Goal: Use online tool/utility: Use online tool/utility

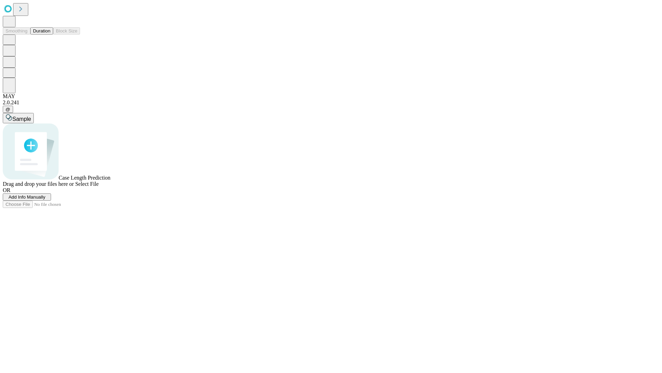
click at [99, 187] on span "Select File" at bounding box center [86, 184] width 23 height 6
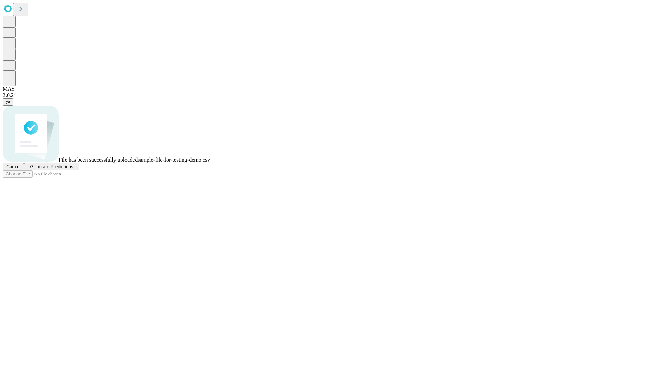
click at [73, 169] on span "Generate Predictions" at bounding box center [51, 166] width 43 height 5
